Goal: Unclear

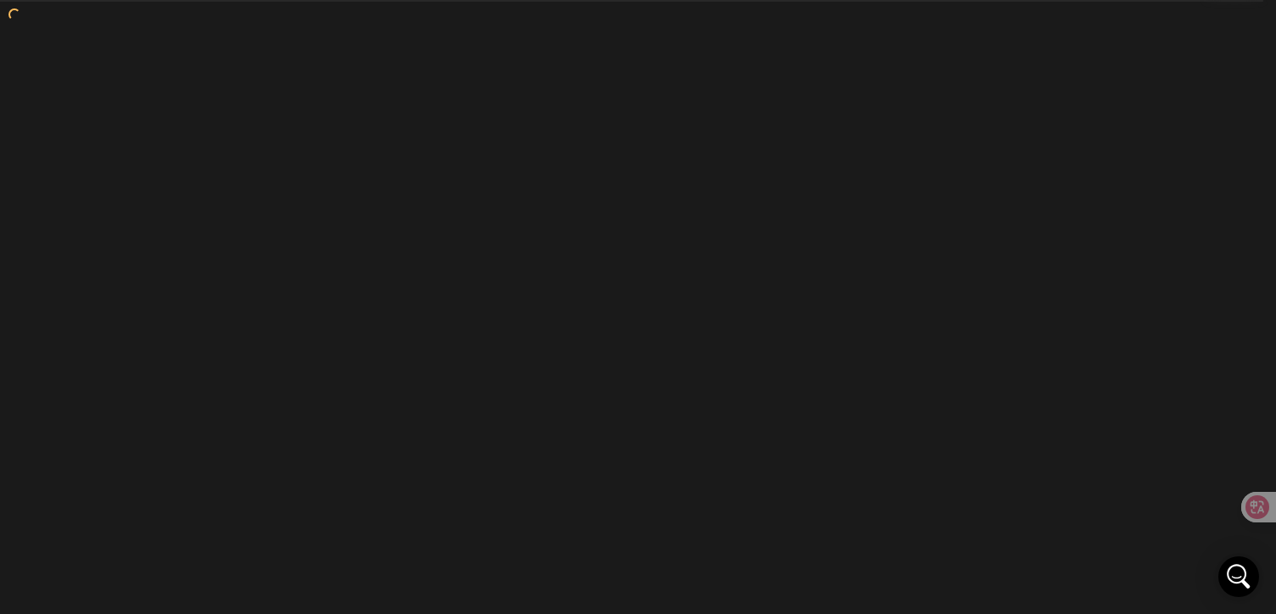
click at [518, 188] on body "Version: 1.1.20-prod, Build 1259, Hash: gb78ca87, Branch: master CMF Keyboard S…" at bounding box center [638, 307] width 1276 height 614
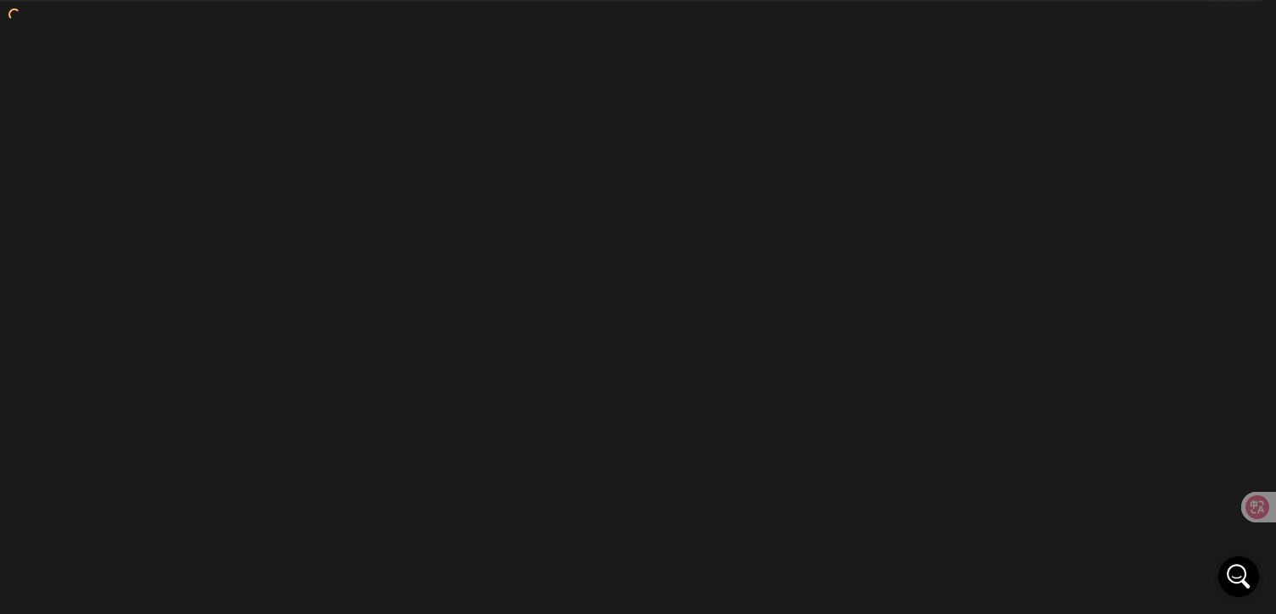
click at [518, 188] on body "Version: 1.1.20-prod, Build 1259, Hash: gb78ca87, Branch: master CMF Keyboard S…" at bounding box center [638, 307] width 1276 height 614
